Goal: Task Accomplishment & Management: Manage account settings

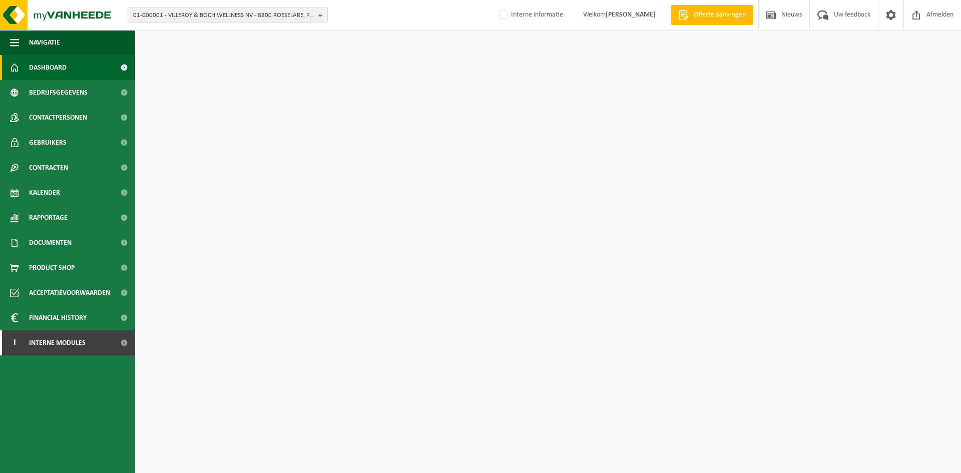
click at [177, 15] on span "01-000001 - VILLEROY & BOCH WELLNESS NV - 8800 ROESELARE, POPULIERSTRAAT 1" at bounding box center [223, 15] width 181 height 15
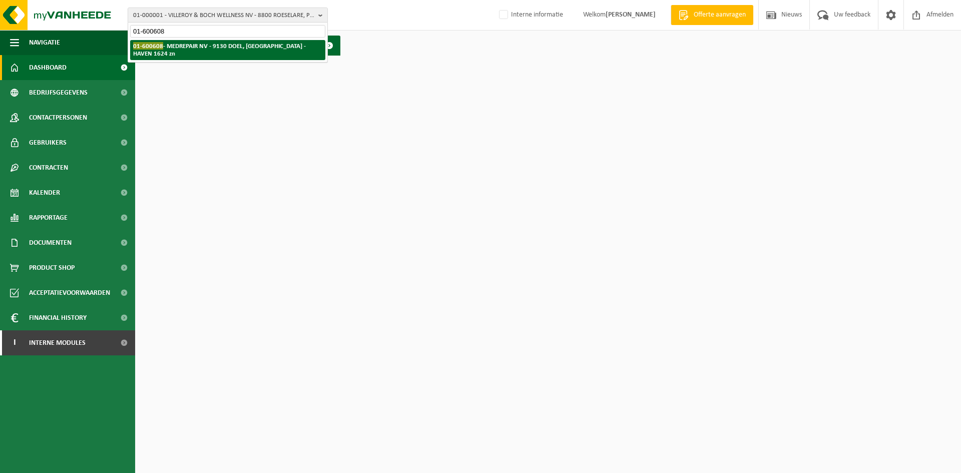
type input "01-600608"
click at [177, 53] on li "01-600608 - MEDREPAIR NV - 9130 DOEL, SINT-ANTONIUSWEG - HAVEN 1624 zn" at bounding box center [227, 50] width 195 height 20
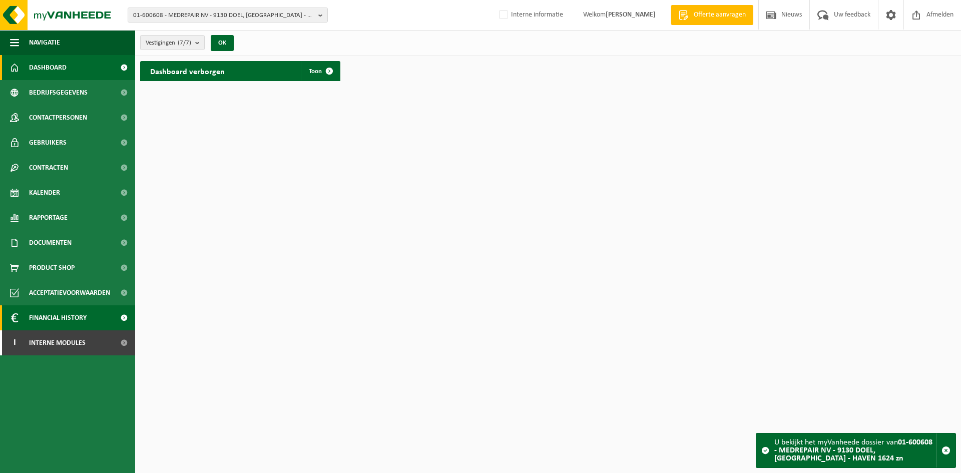
click at [41, 319] on span "Financial History" at bounding box center [58, 317] width 58 height 25
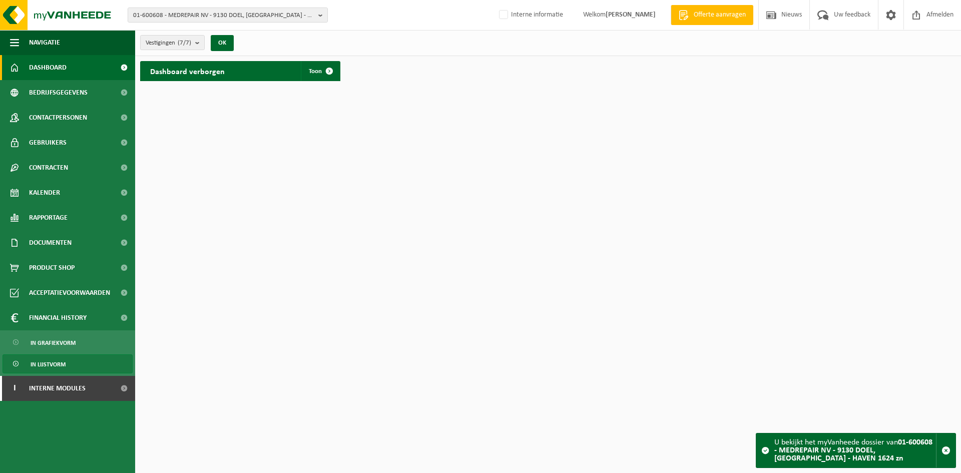
click at [63, 367] on span "In lijstvorm" at bounding box center [48, 364] width 35 height 19
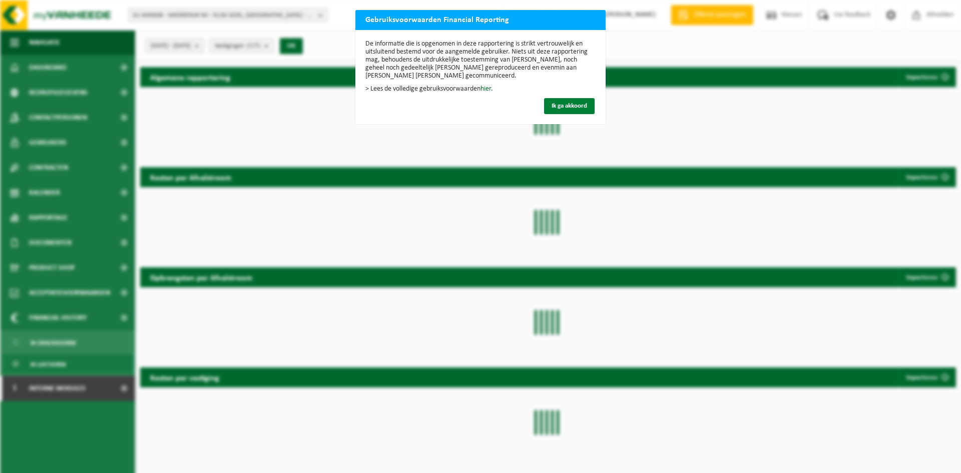
click at [562, 109] on span "Ik ga akkoord" at bounding box center [569, 106] width 36 height 7
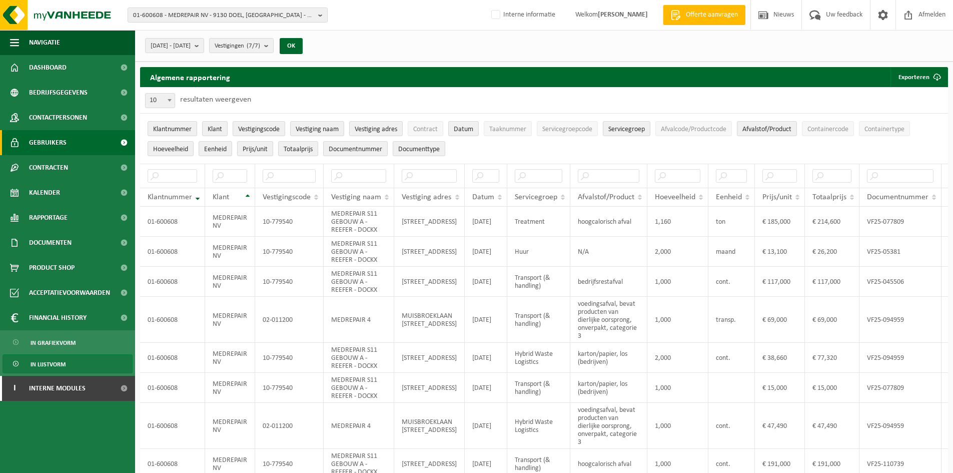
click at [68, 146] on link "Gebruikers" at bounding box center [67, 142] width 135 height 25
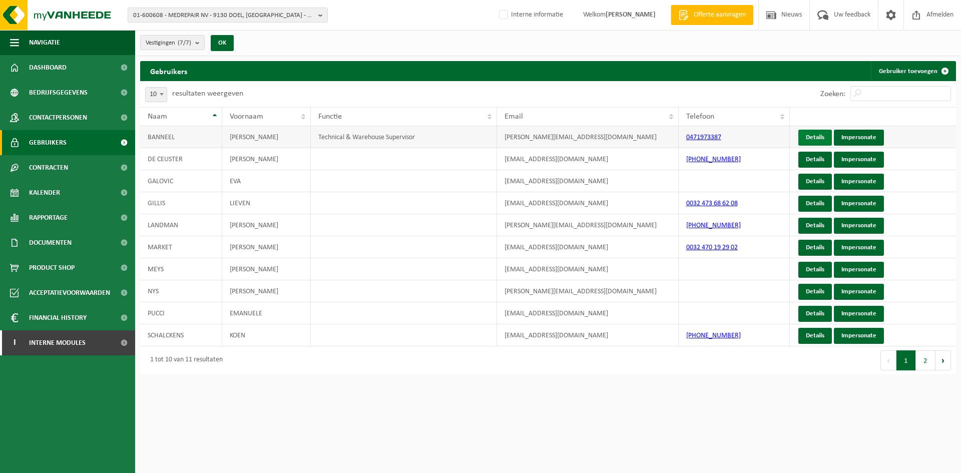
click at [817, 137] on link "Details" at bounding box center [815, 138] width 34 height 16
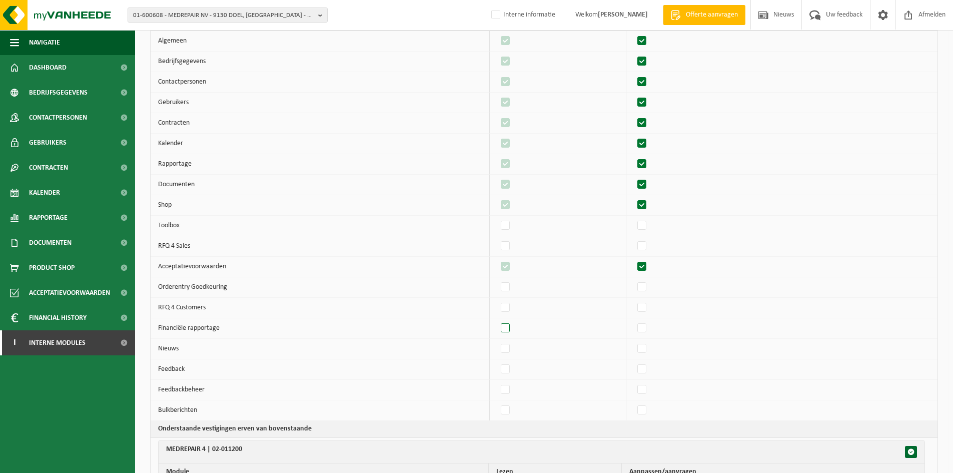
scroll to position [100, 0]
click at [511, 327] on label"] at bounding box center [506, 327] width 14 height 15
click at [497, 320] on input "checkbox" at bounding box center [497, 320] width 1 height 1
checkbox input "true"
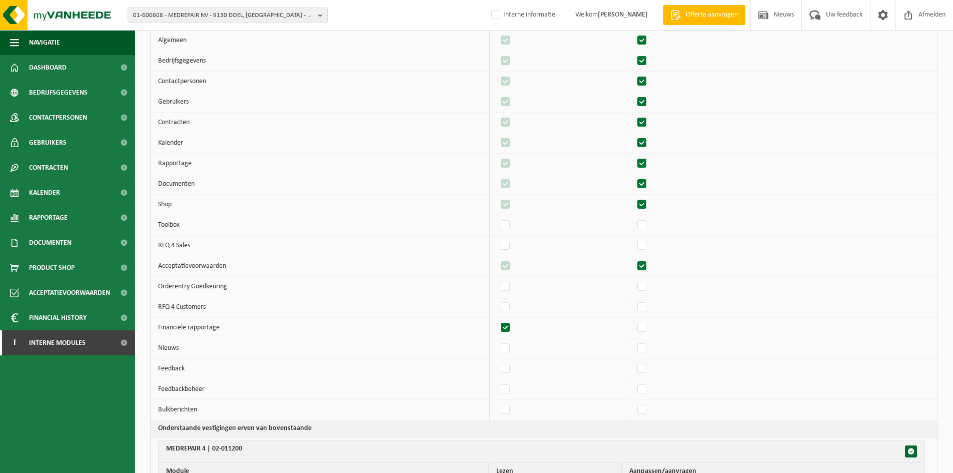
checkbox input "true"
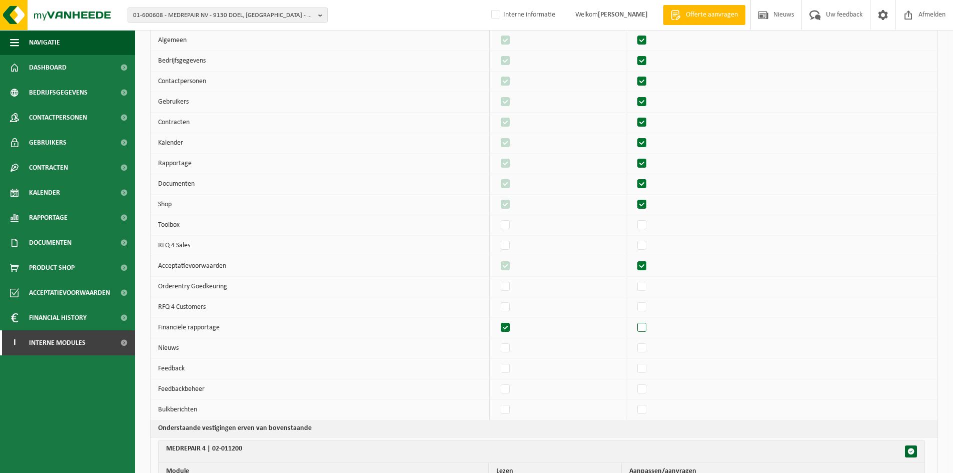
click at [649, 327] on label"] at bounding box center [642, 327] width 14 height 15
click at [634, 320] on input "checkbox" at bounding box center [633, 320] width 1 height 1
checkbox input "true"
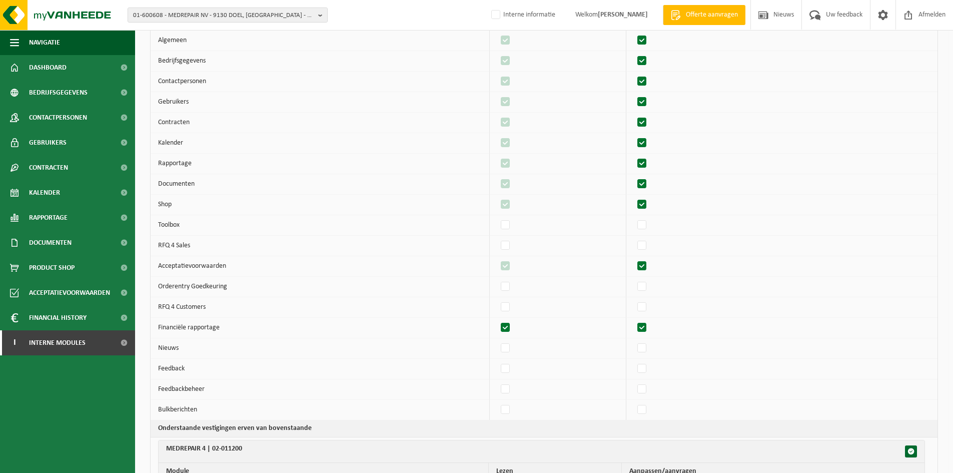
checkbox input "true"
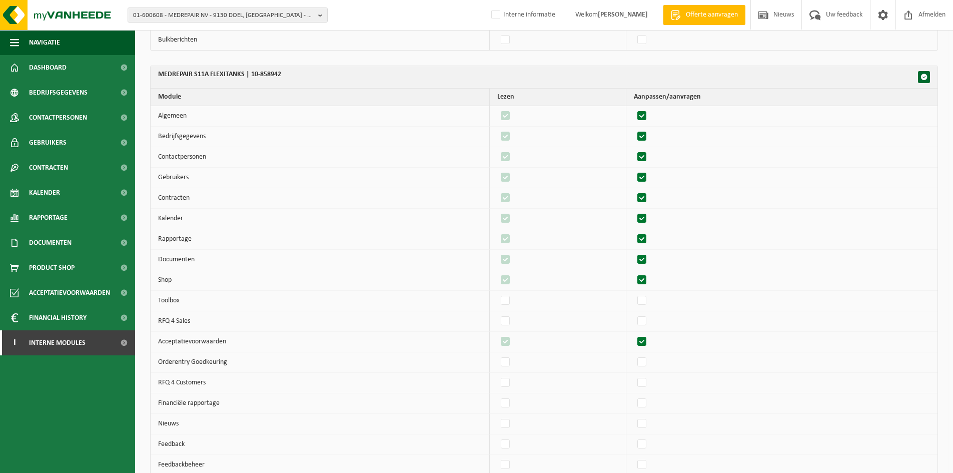
scroll to position [3716, 0]
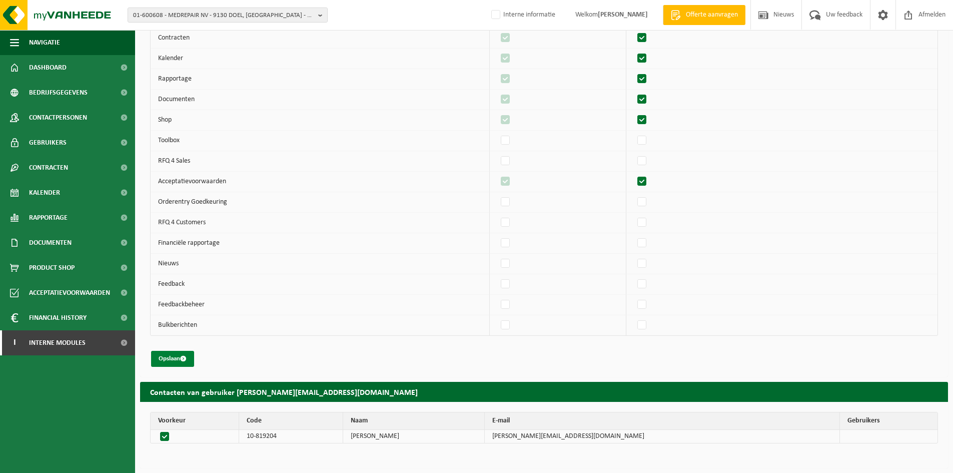
click at [177, 360] on button "Opslaan" at bounding box center [172, 359] width 43 height 16
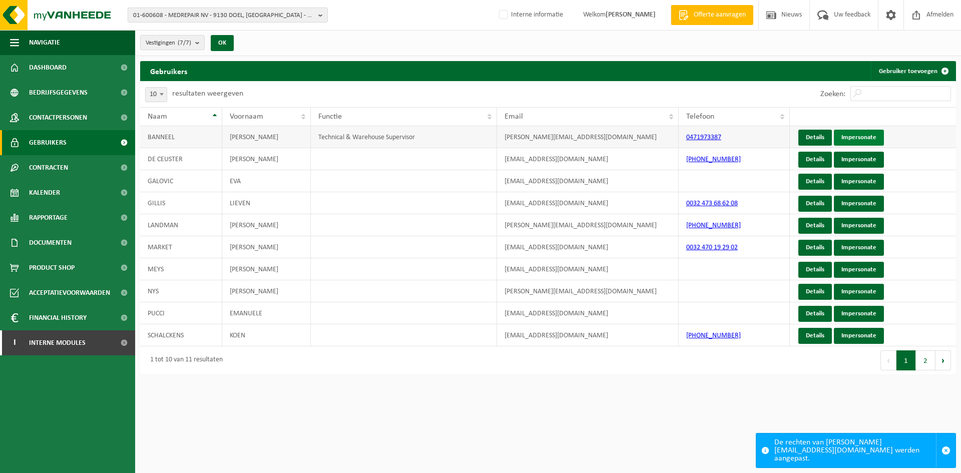
click at [869, 134] on link "Impersonate" at bounding box center [859, 138] width 50 height 16
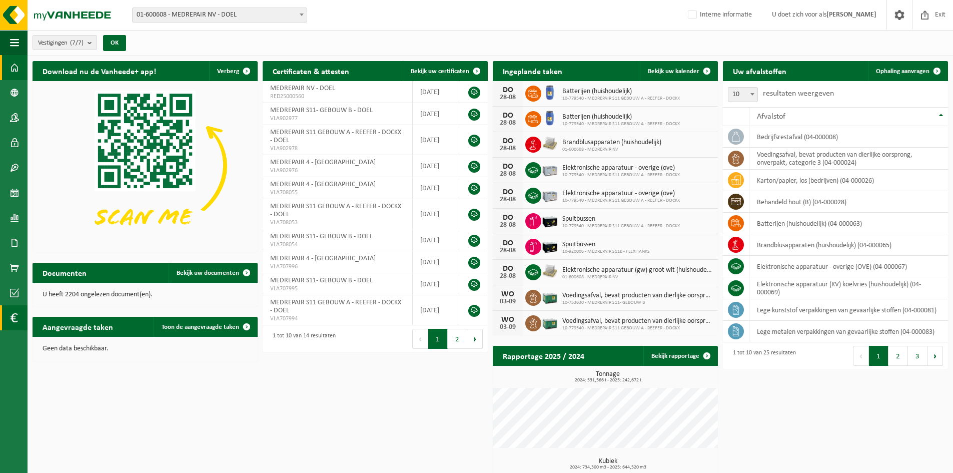
click at [17, 323] on span at bounding box center [14, 317] width 8 height 25
click at [85, 343] on span "In lijstvorm" at bounding box center [75, 339] width 35 height 19
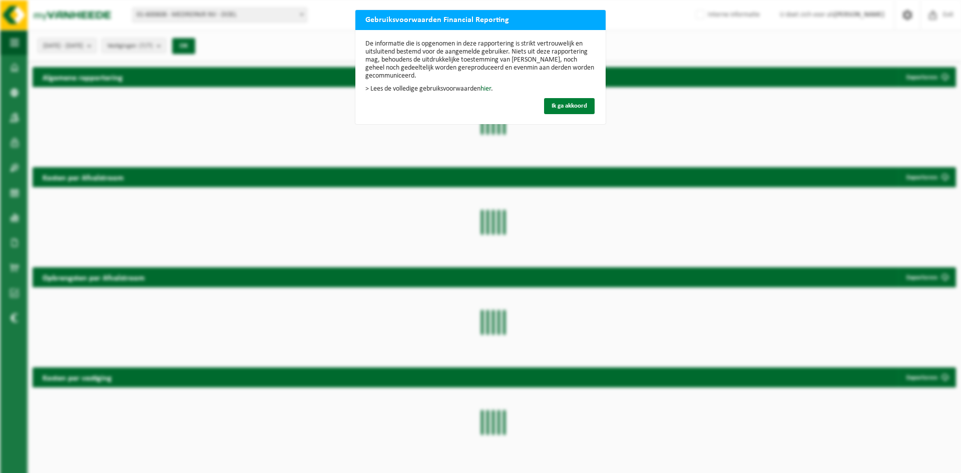
click at [579, 105] on span "Ik ga akkoord" at bounding box center [569, 106] width 36 height 7
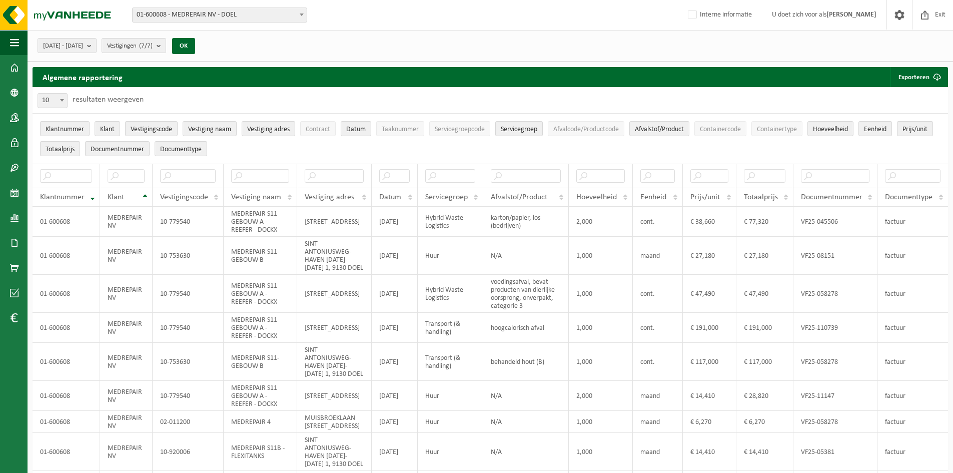
drag, startPoint x: 818, startPoint y: 15, endPoint x: 878, endPoint y: 11, distance: 60.7
click at [878, 11] on span "U doet zich voor als [PERSON_NAME]" at bounding box center [824, 15] width 125 height 30
copy strong "[PERSON_NAME]"
